Goal: Use online tool/utility: Utilize a website feature to perform a specific function

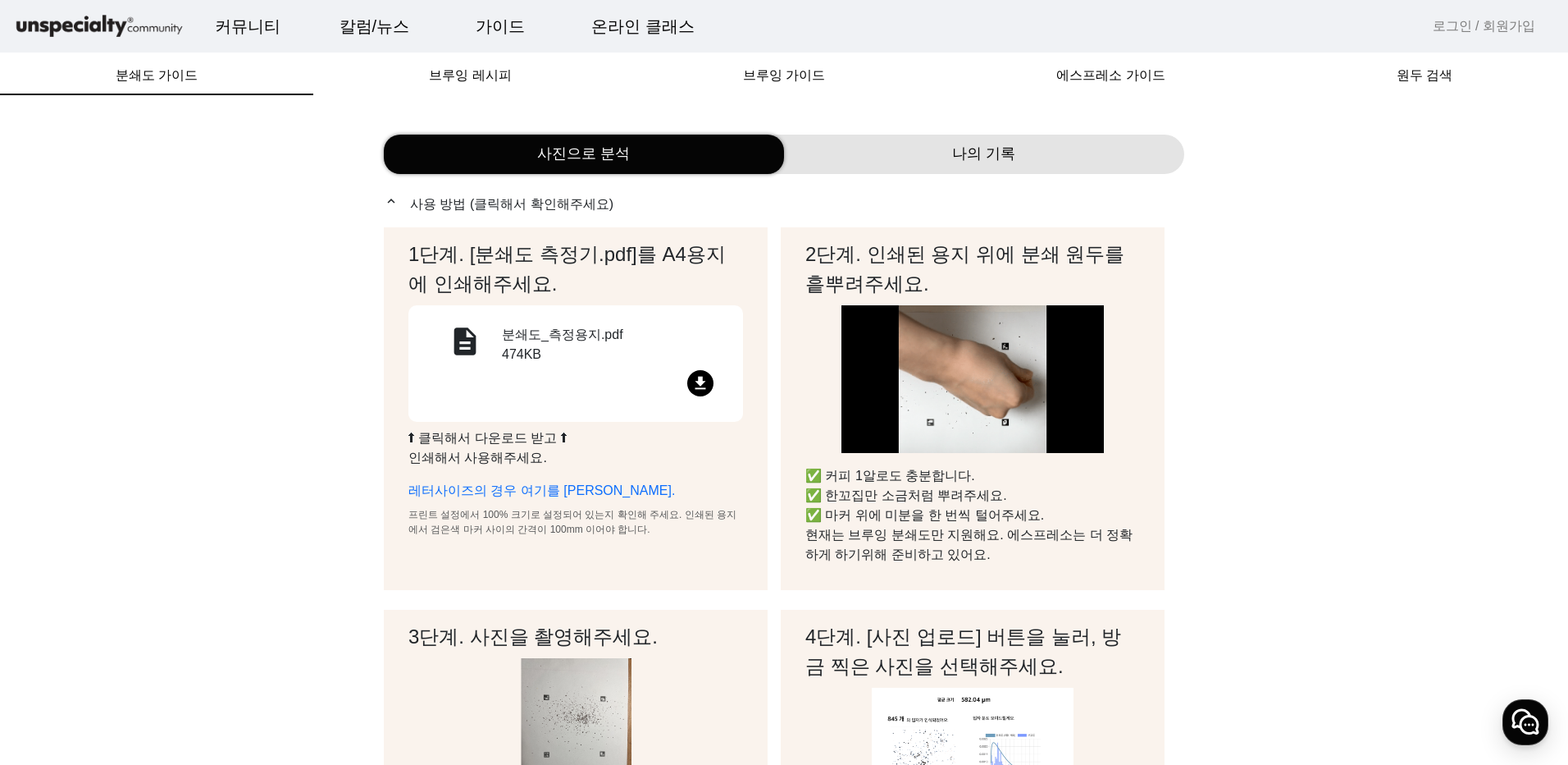
click at [701, 383] on mat-icon "file_download" at bounding box center [700, 382] width 26 height 26
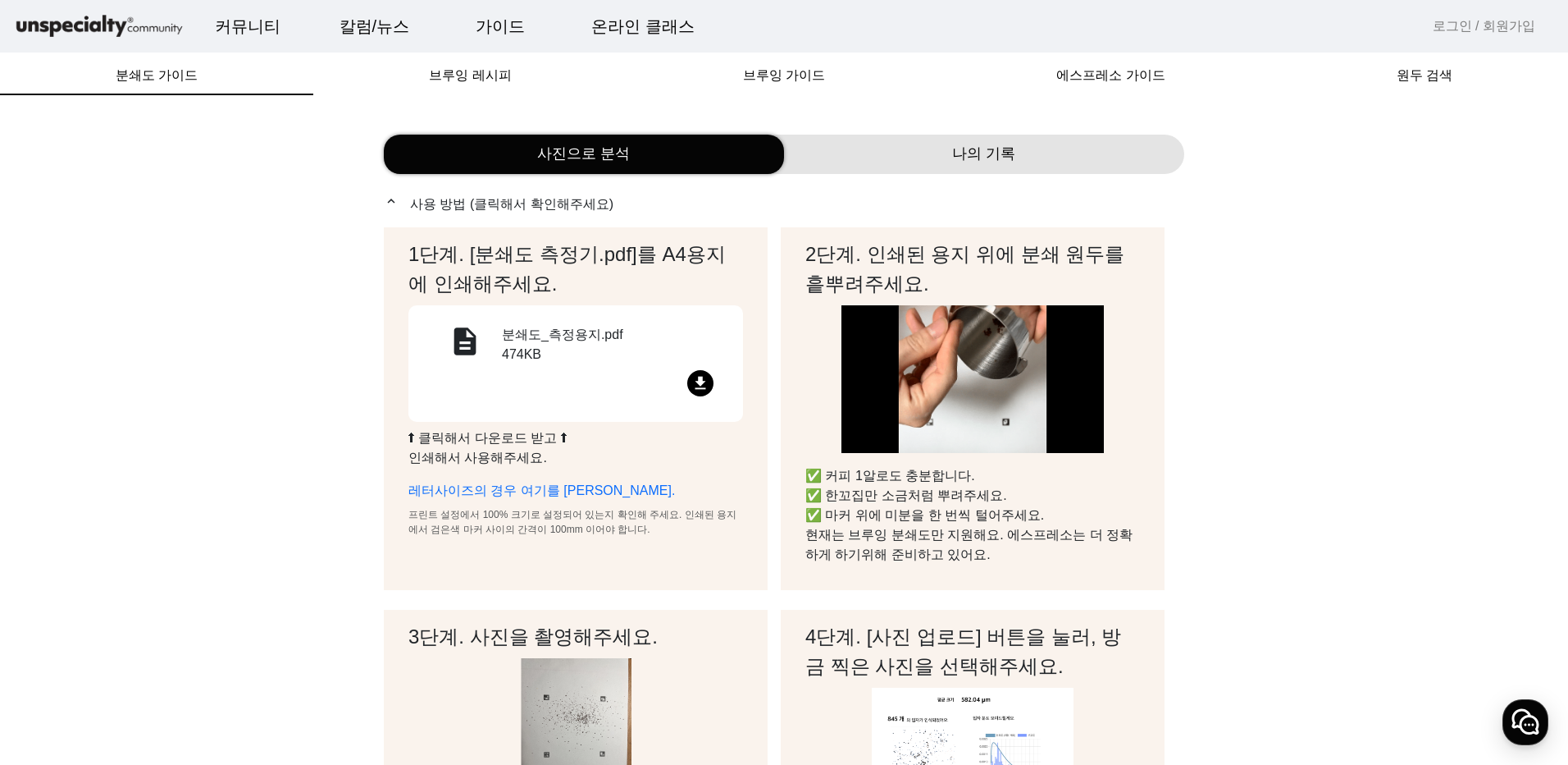
click at [995, 154] on span "나의 기록" at bounding box center [983, 154] width 63 height 22
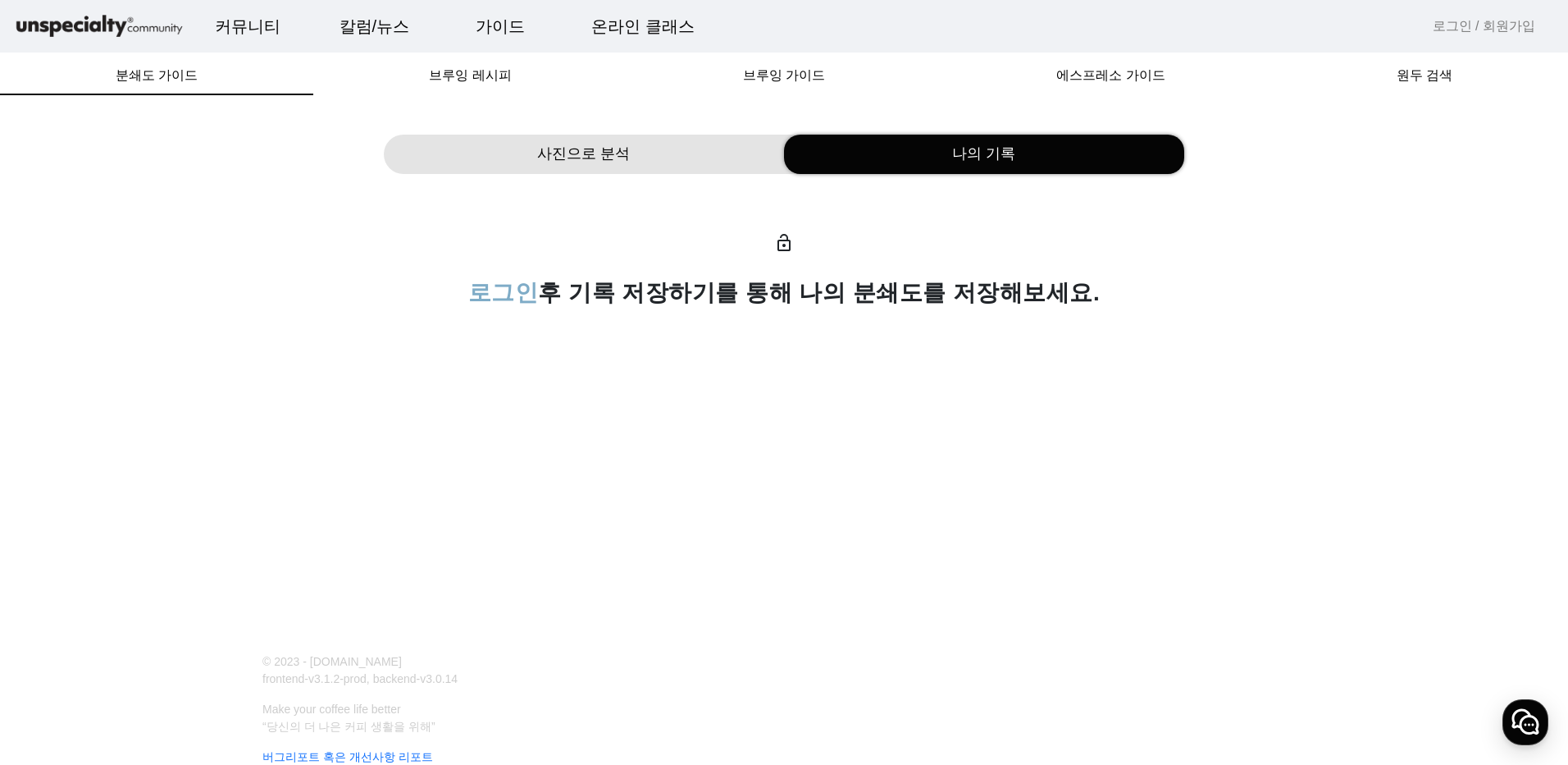
click at [532, 188] on div "사진으로 분석 나의 기록 lock_open 로그인 후 기록 저장하기를 통해 나의 분쇄도를 저장해보세요." at bounding box center [784, 220] width 800 height 212
click at [549, 160] on span "사진으로 분석" at bounding box center [584, 154] width 93 height 22
